Goal: Navigation & Orientation: Understand site structure

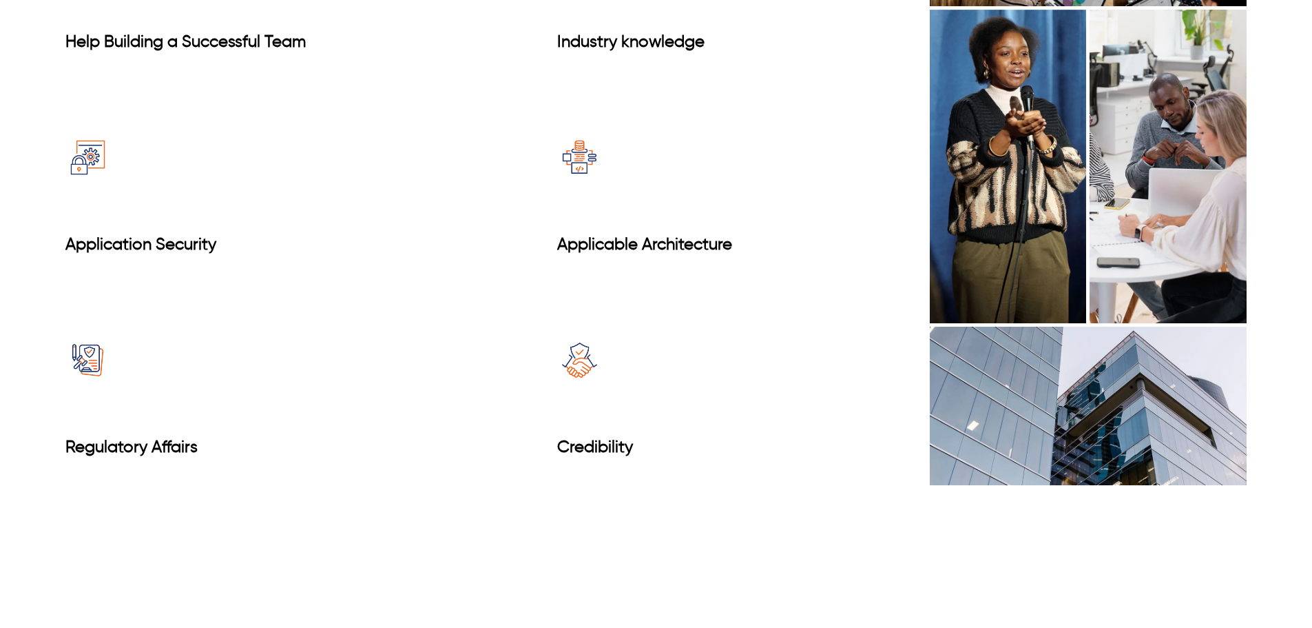
scroll to position [1378, 0]
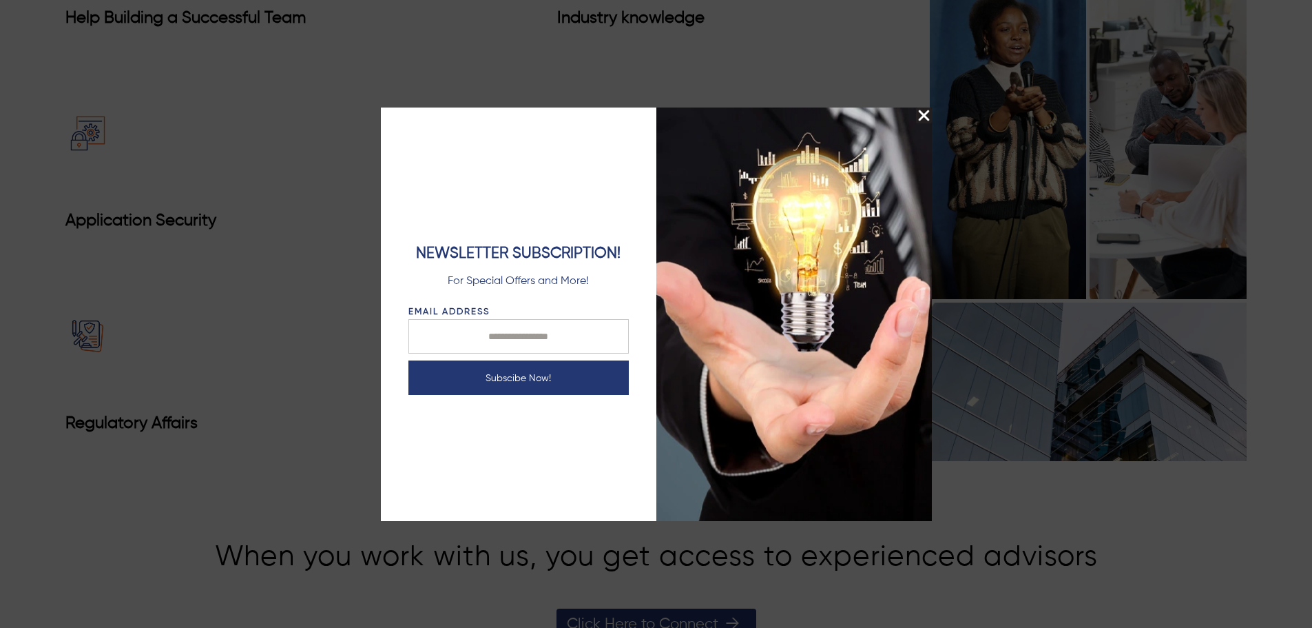
click at [918, 116] on img "Close Splash Button" at bounding box center [924, 115] width 16 height 16
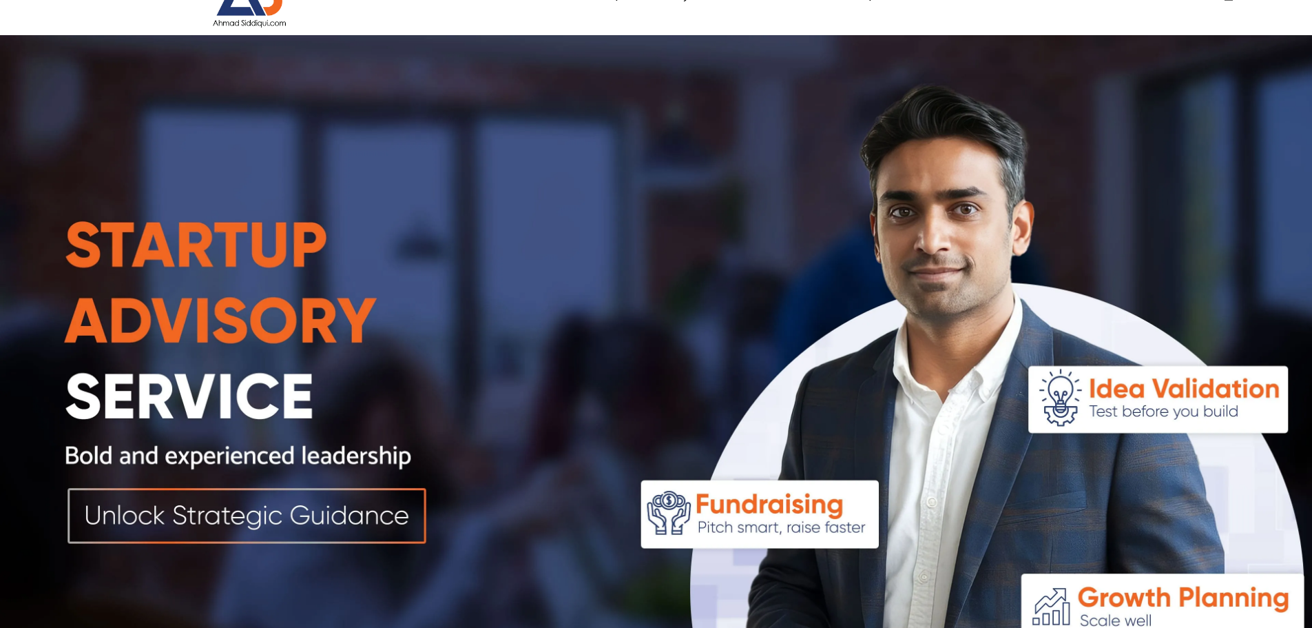
scroll to position [0, 0]
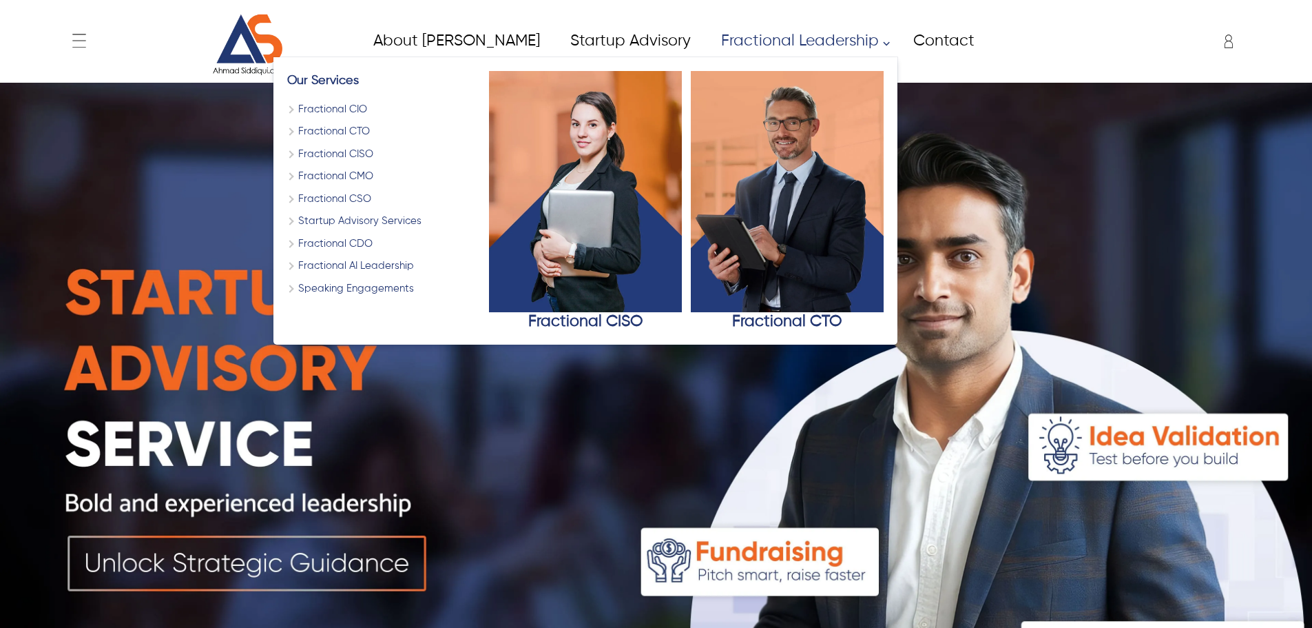
click at [754, 48] on link "Fractional Leadership" at bounding box center [801, 40] width 192 height 31
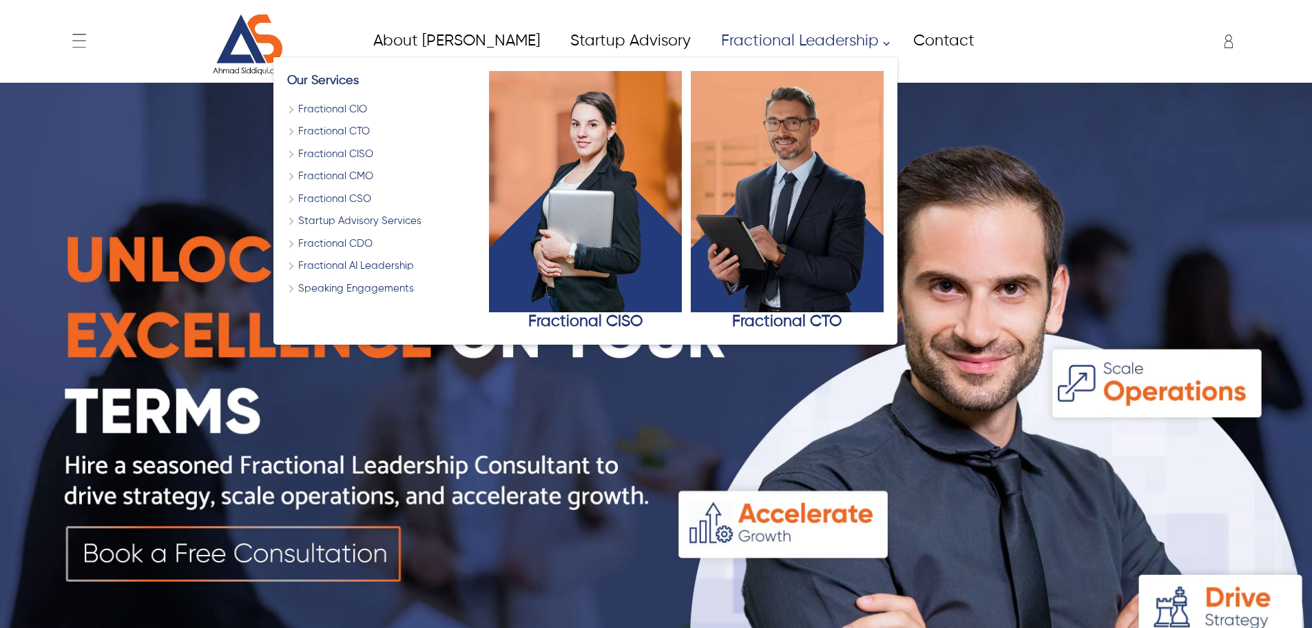
click at [287, 105] on link "Fractional CIO" at bounding box center [383, 110] width 193 height 16
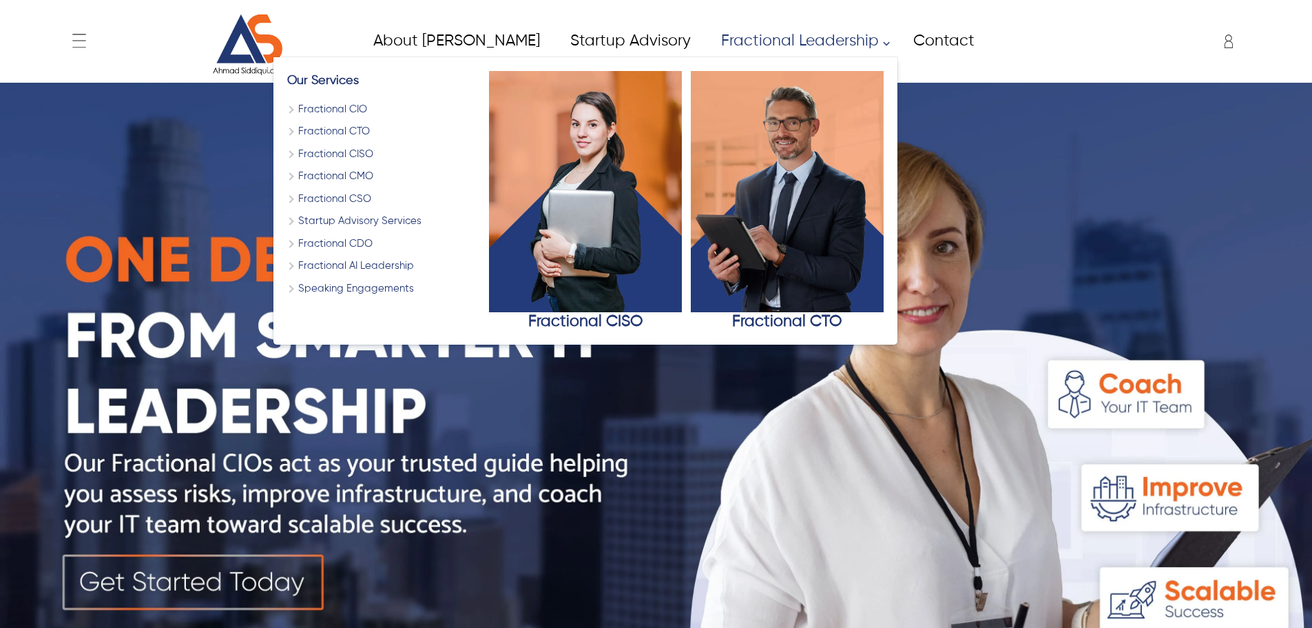
click at [287, 131] on link "Fractional CTO" at bounding box center [383, 132] width 193 height 16
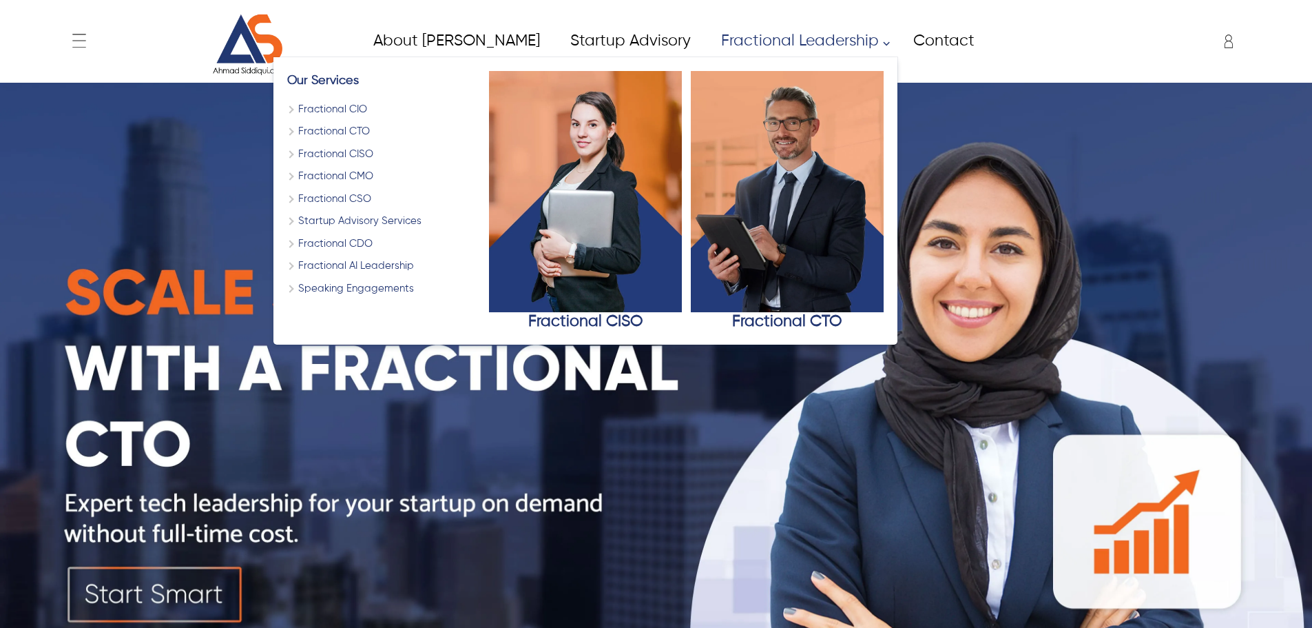
click at [291, 149] on link "Fractional CISO" at bounding box center [383, 155] width 193 height 16
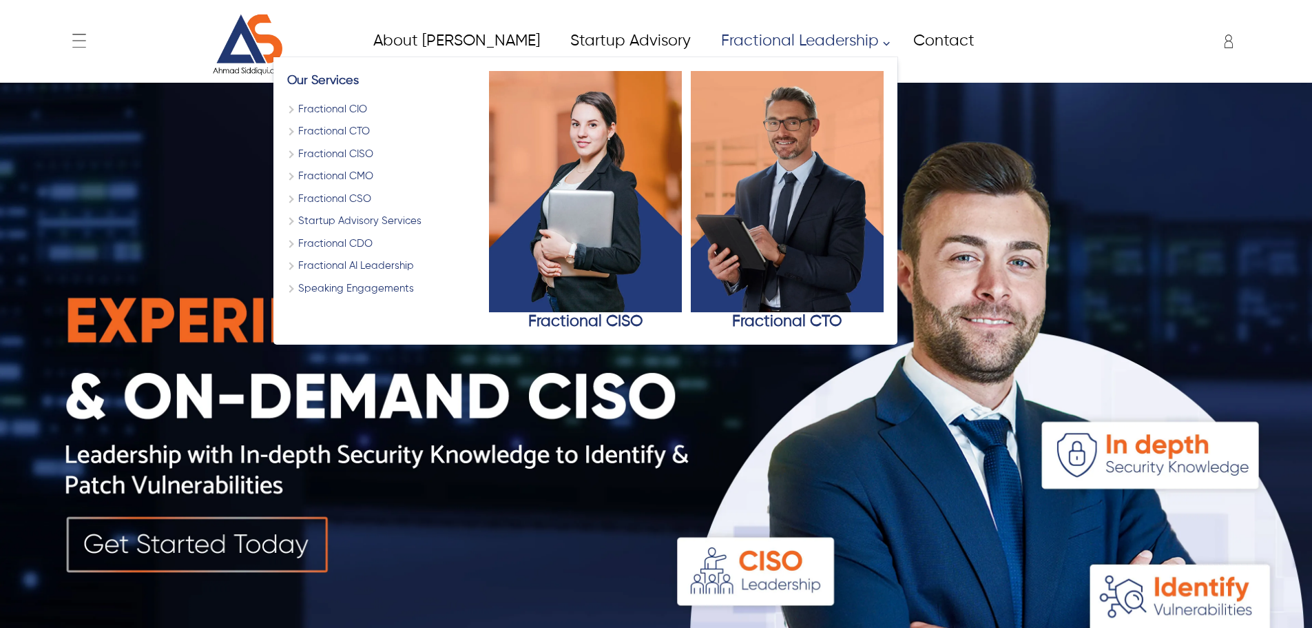
click at [303, 169] on link "Fractional CMO" at bounding box center [383, 177] width 193 height 16
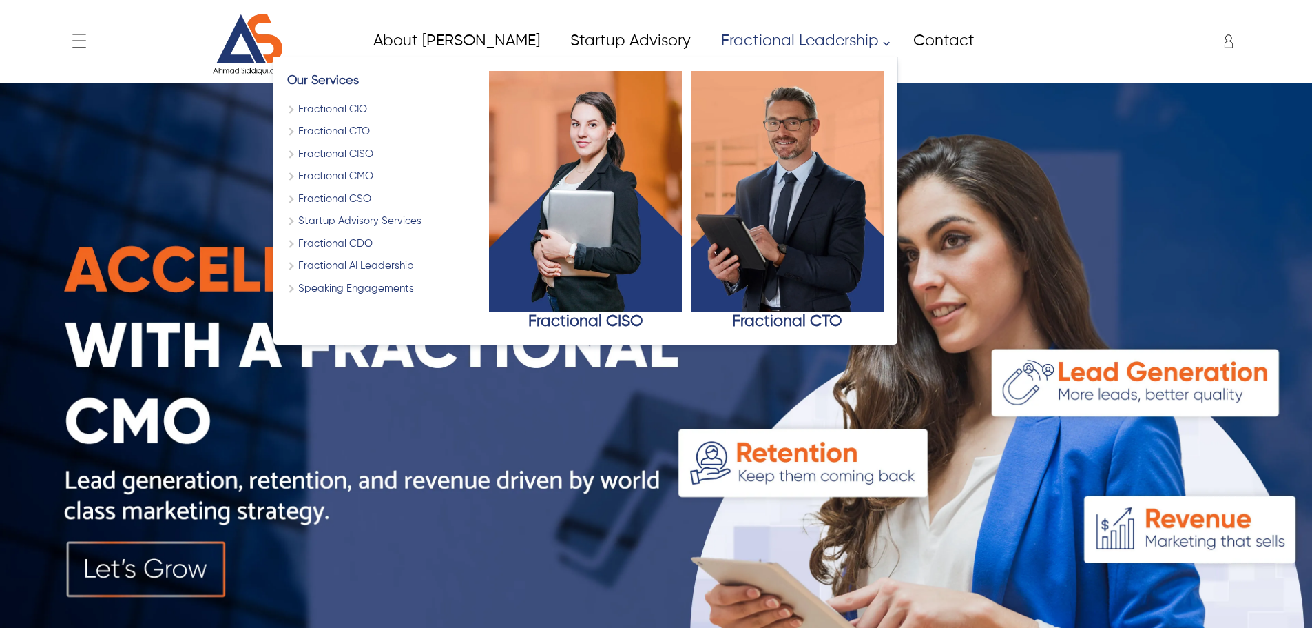
click at [287, 184] on link "Fractional CMO" at bounding box center [383, 177] width 193 height 16
click at [287, 196] on link "Fractional CSO" at bounding box center [383, 200] width 193 height 16
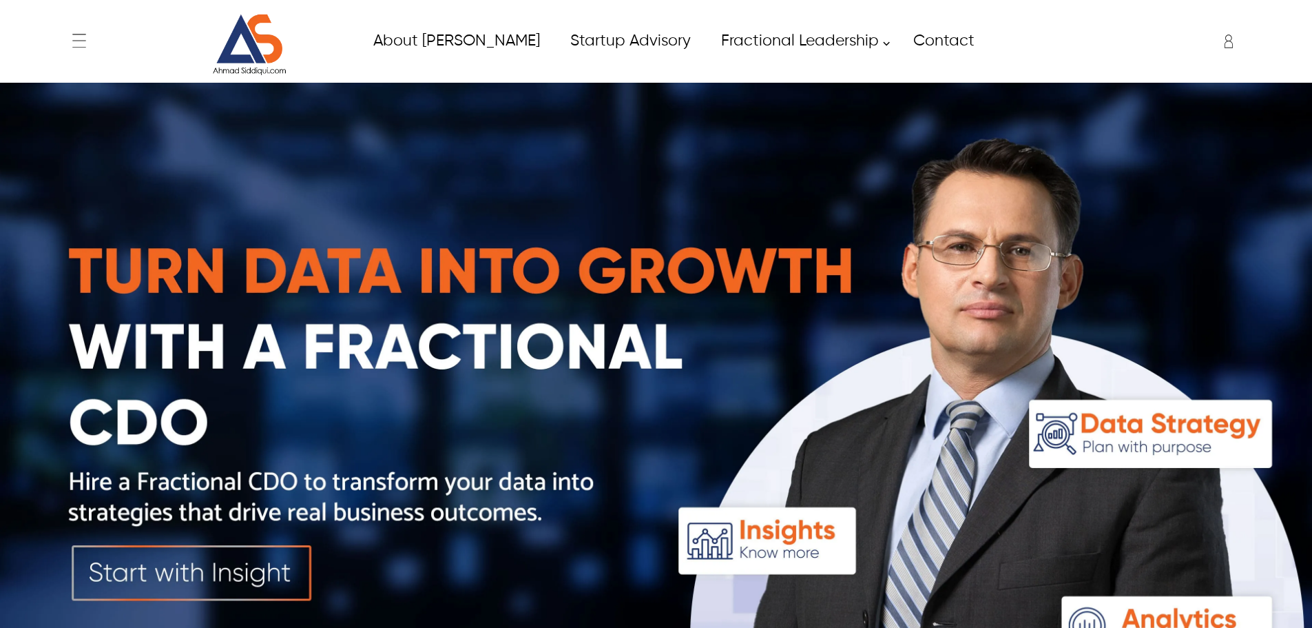
click at [289, 41] on img at bounding box center [249, 45] width 103 height 62
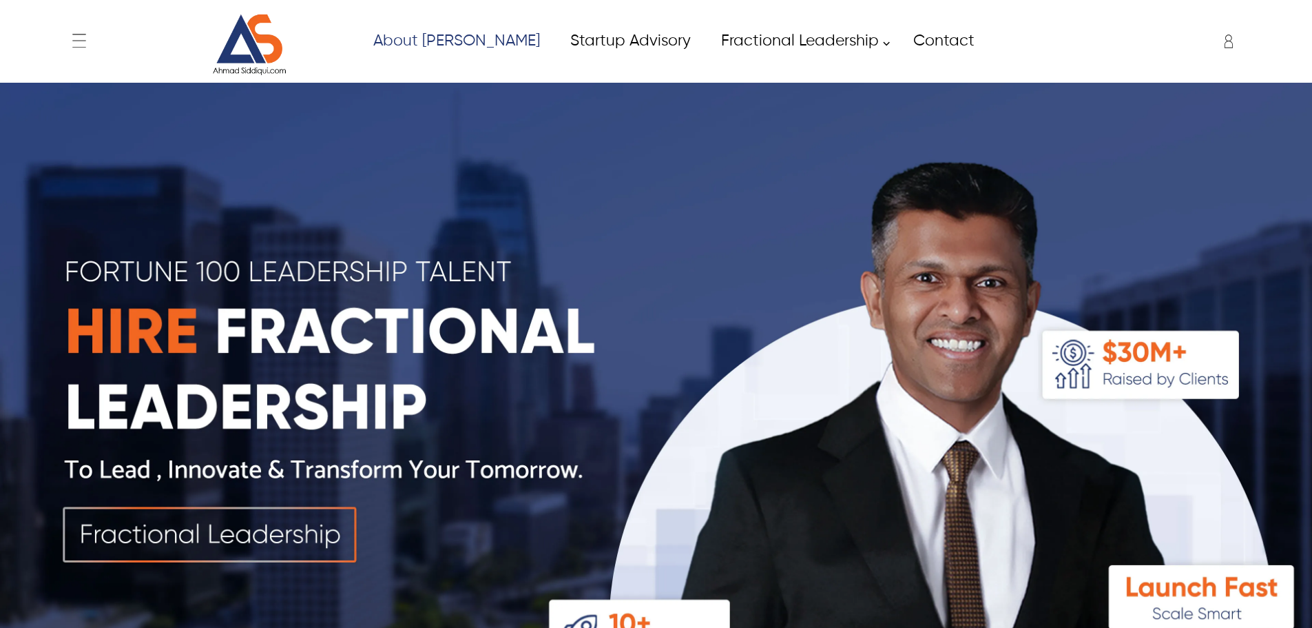
click at [455, 42] on link "About [PERSON_NAME]" at bounding box center [456, 40] width 197 height 31
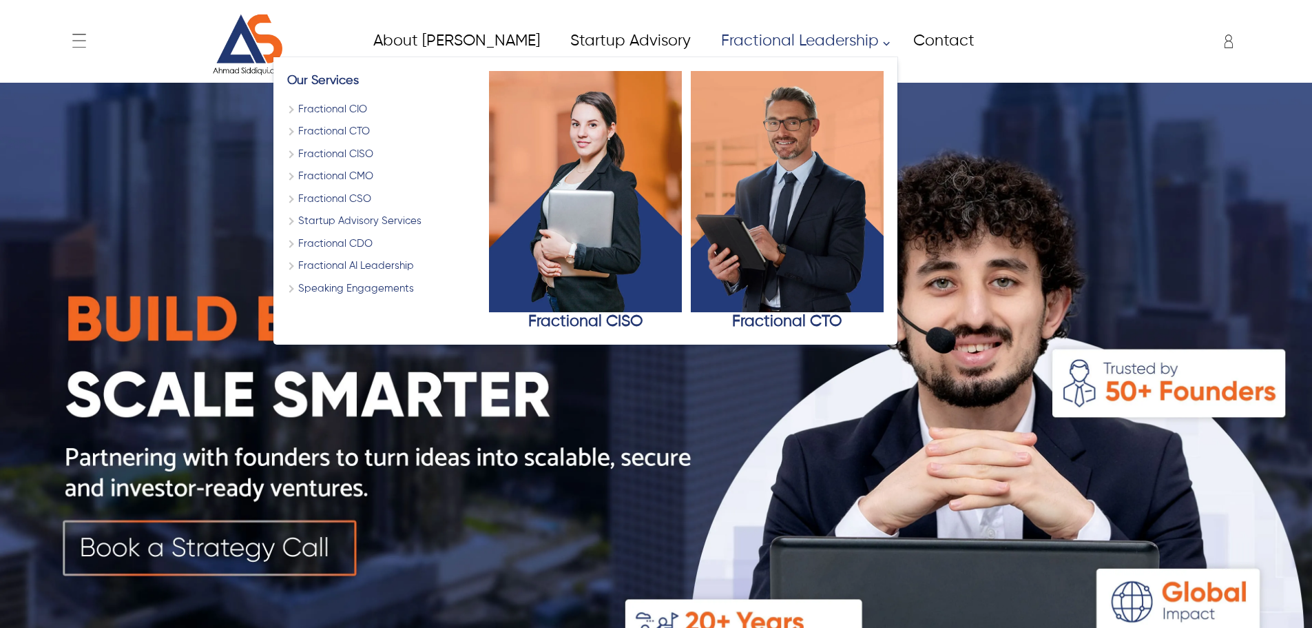
click at [291, 291] on link "Speaking Engagements" at bounding box center [383, 289] width 193 height 16
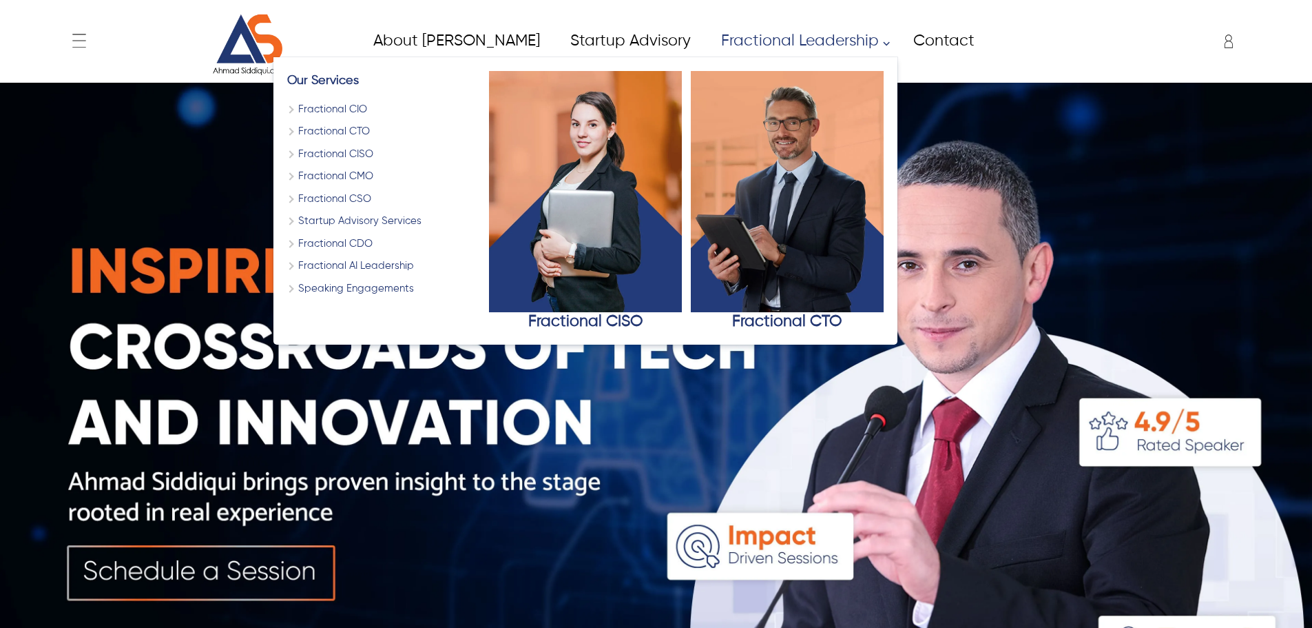
click at [306, 265] on link "Fractional AI Leadership" at bounding box center [383, 266] width 193 height 16
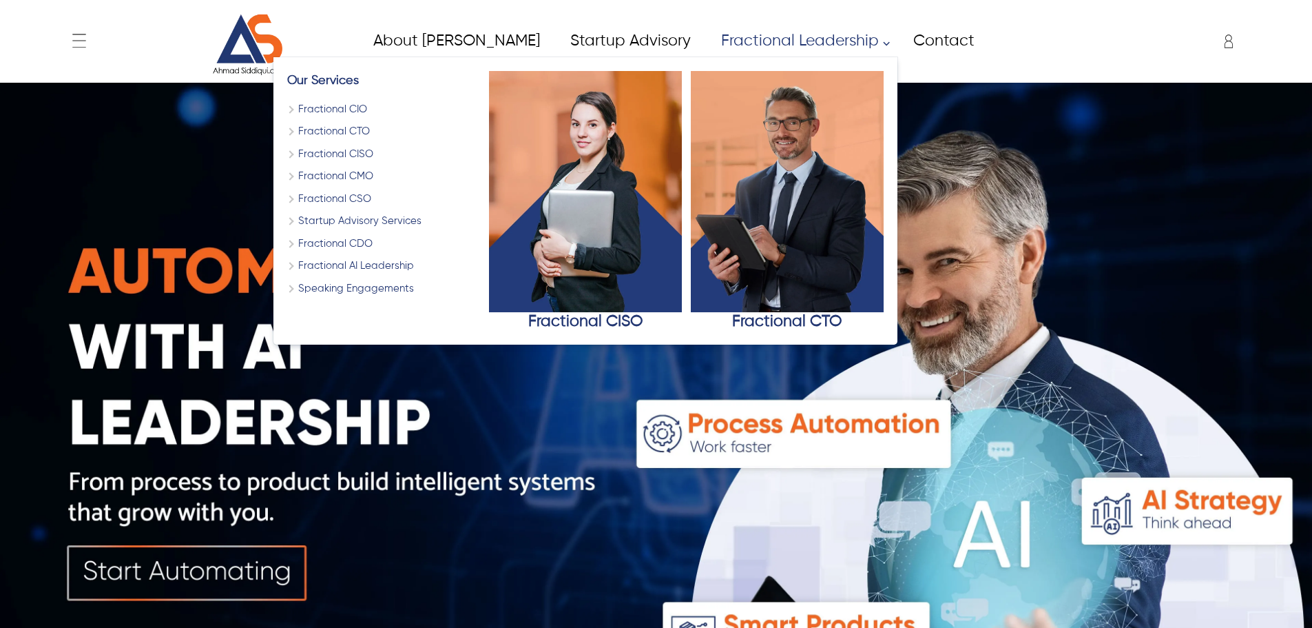
click at [287, 247] on link "Fractional CDO" at bounding box center [383, 244] width 193 height 16
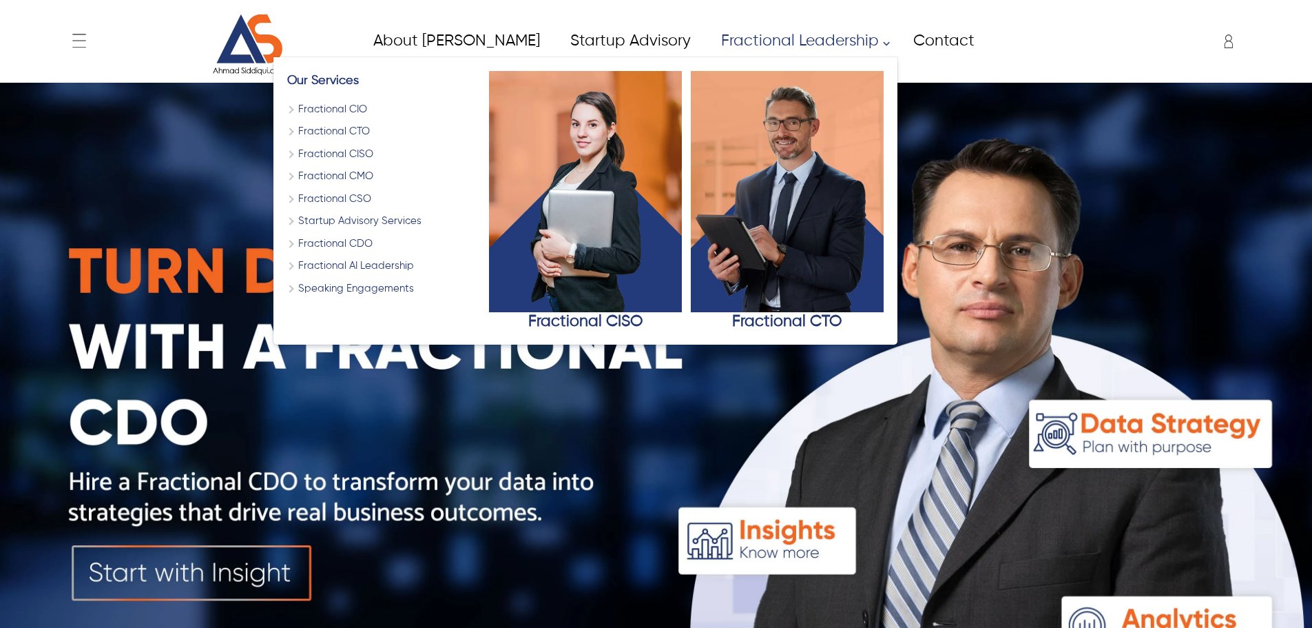
click at [327, 223] on link "Startup Advisory Services" at bounding box center [383, 222] width 193 height 16
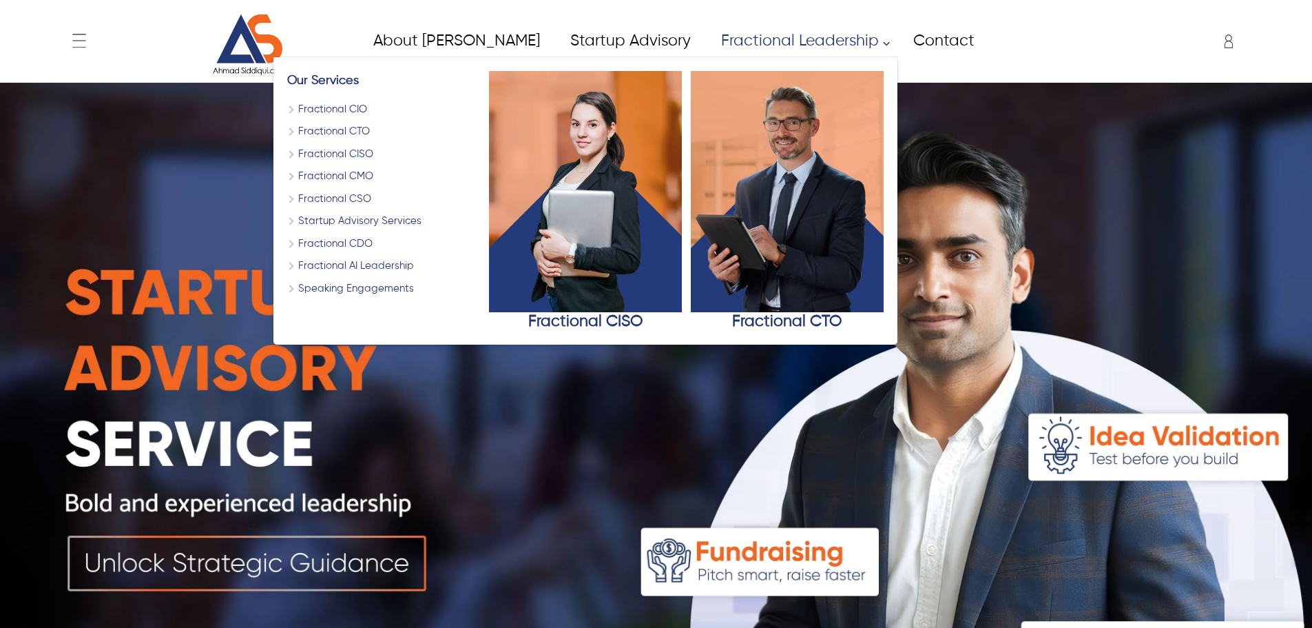
click at [287, 192] on link "Fractional CSO" at bounding box center [383, 200] width 193 height 16
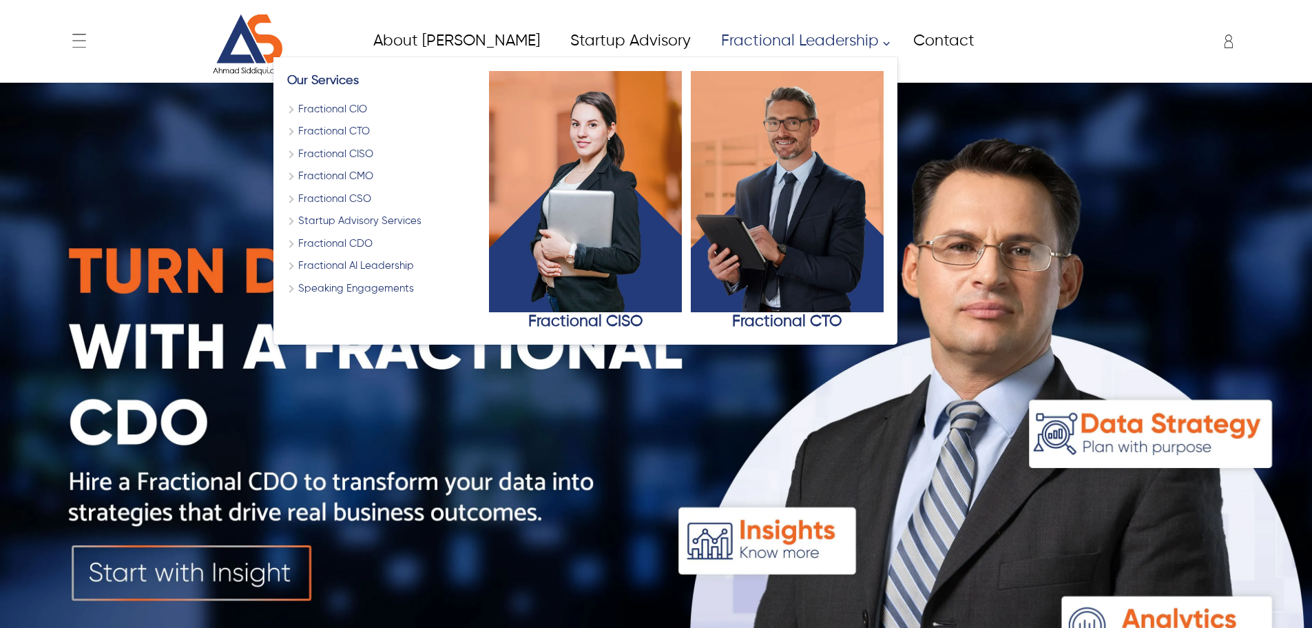
click at [287, 177] on link "Fractional CMO" at bounding box center [383, 177] width 193 height 16
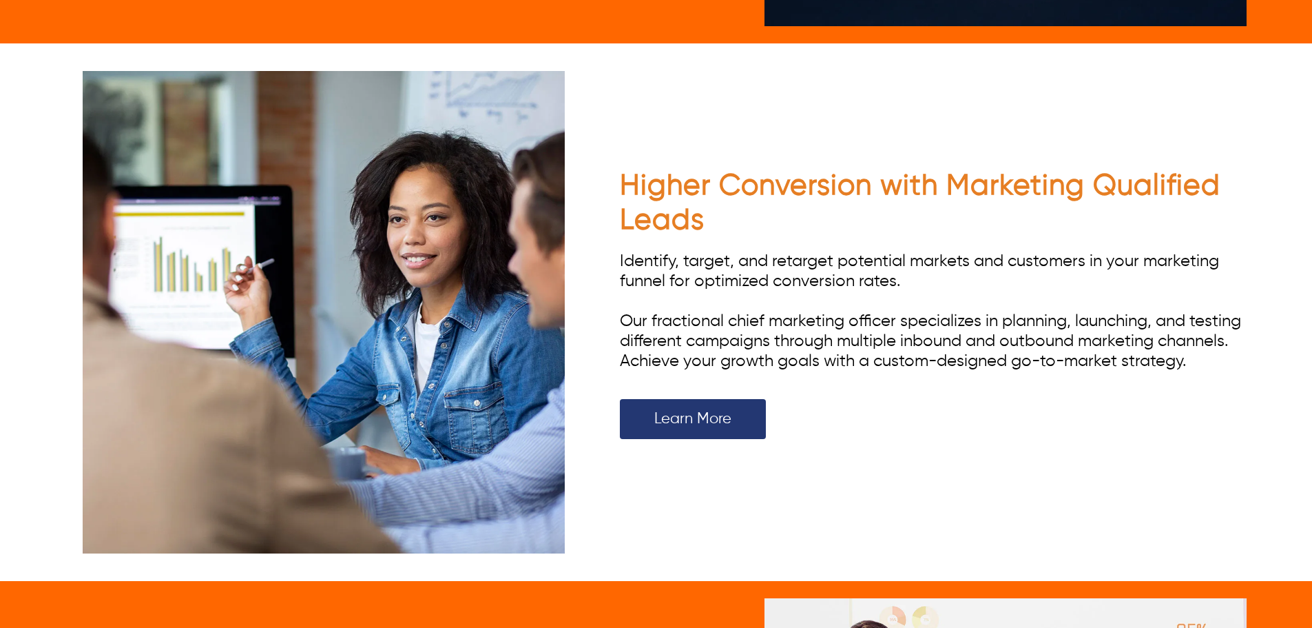
scroll to position [2067, 0]
